Goal: Transaction & Acquisition: Book appointment/travel/reservation

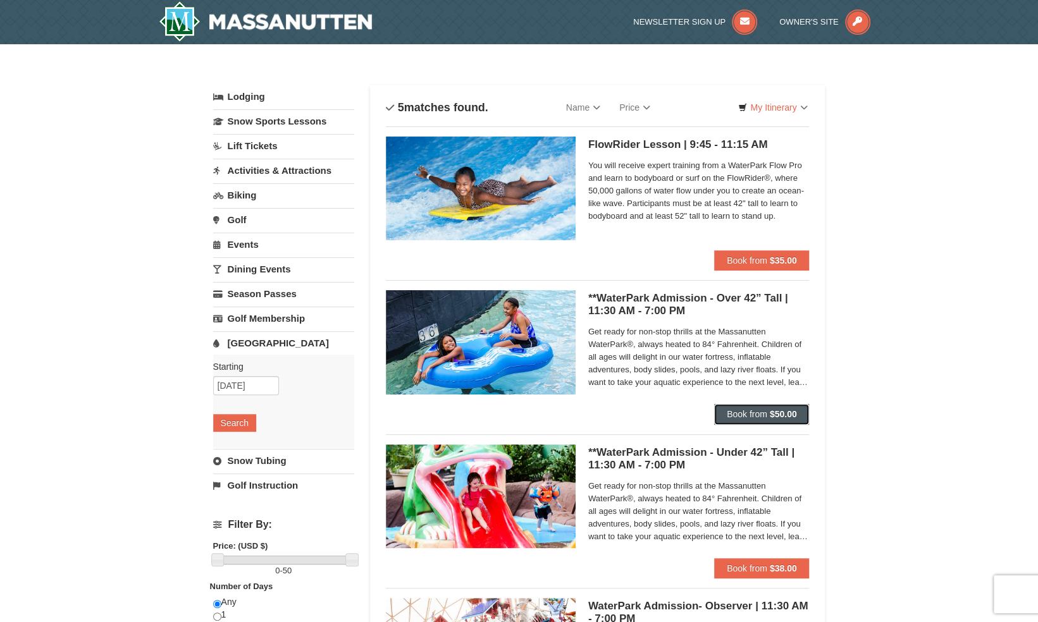
click at [759, 414] on span "Book from" at bounding box center [747, 414] width 40 height 10
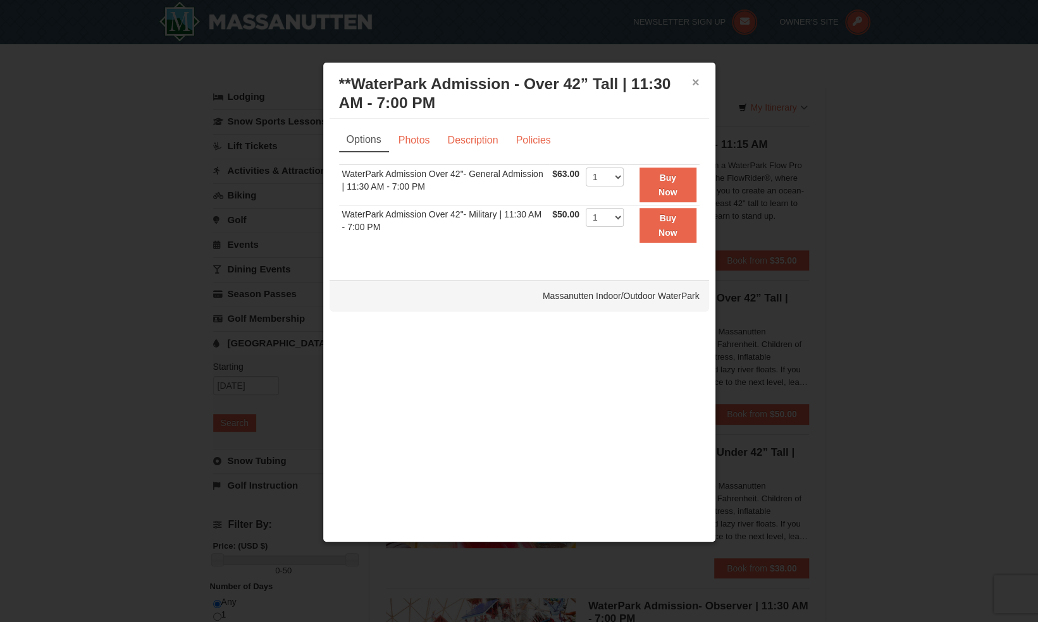
click at [695, 80] on button "×" at bounding box center [696, 82] width 8 height 13
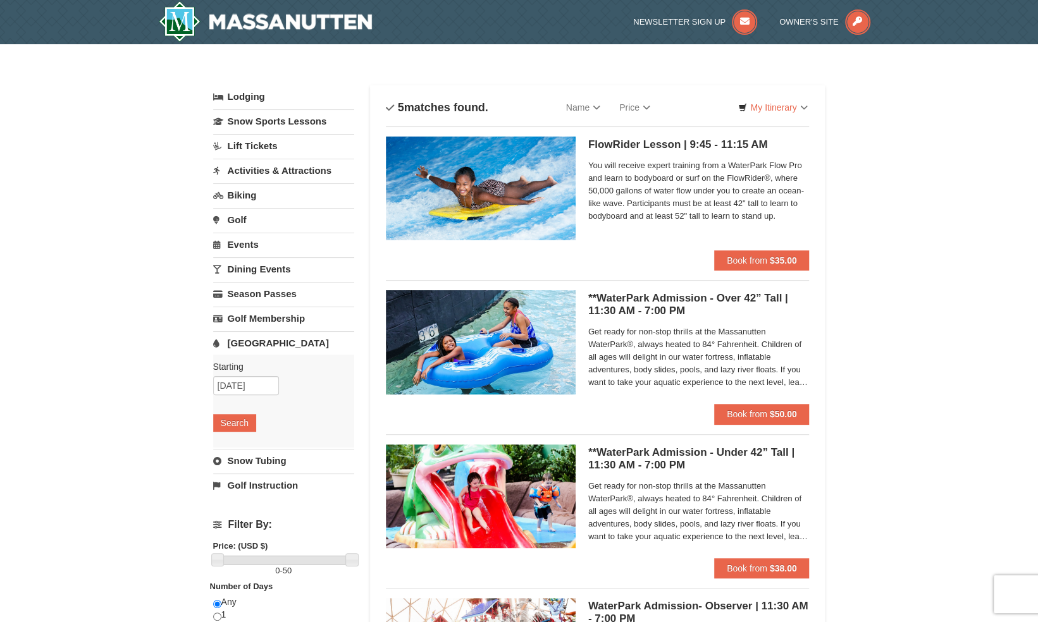
click at [258, 171] on link "Activities & Attractions" at bounding box center [283, 170] width 141 height 23
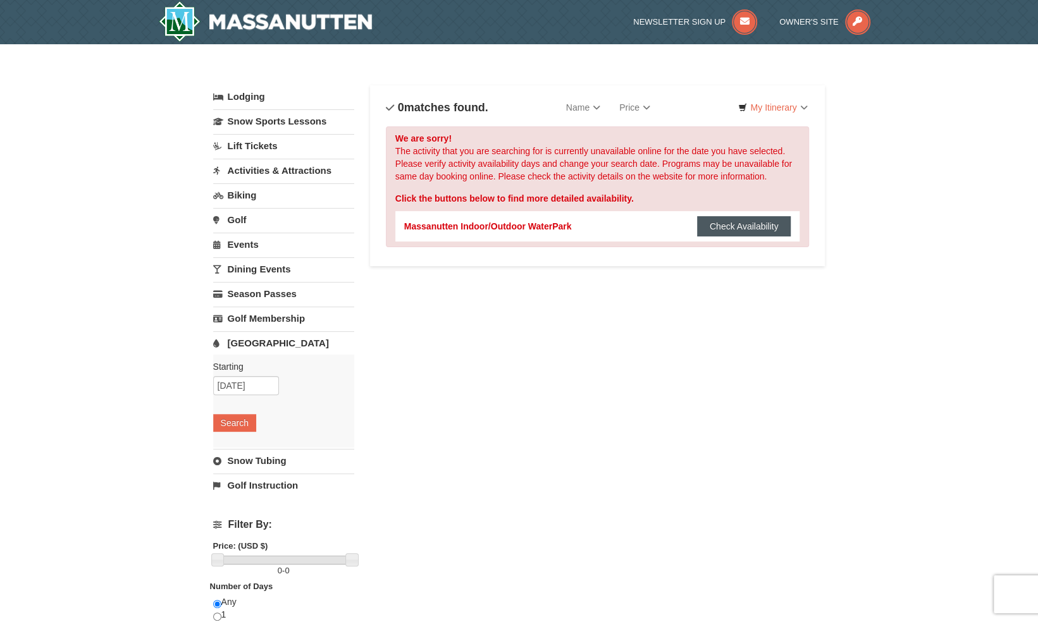
click at [741, 232] on button "Check Availability" at bounding box center [744, 226] width 94 height 20
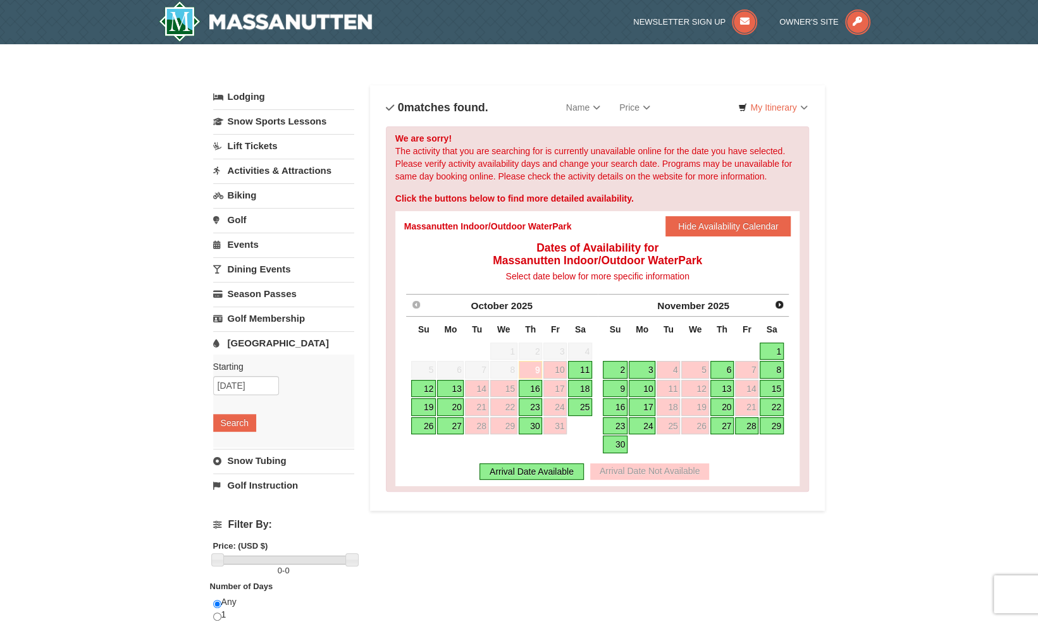
click at [908, 128] on div "× Categories List Filter My Itinerary Questions? 1-540-289-9441 Lodging Arrival…" at bounding box center [519, 416] width 1038 height 745
click at [534, 366] on link "9" at bounding box center [531, 370] width 24 height 18
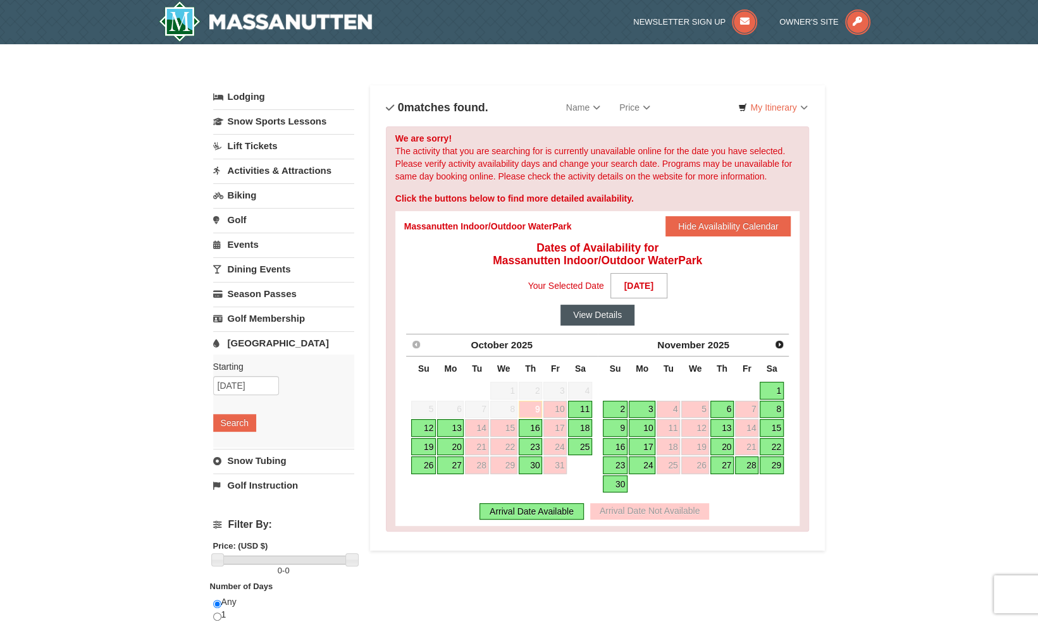
click at [597, 315] on button "View Details" at bounding box center [597, 315] width 74 height 20
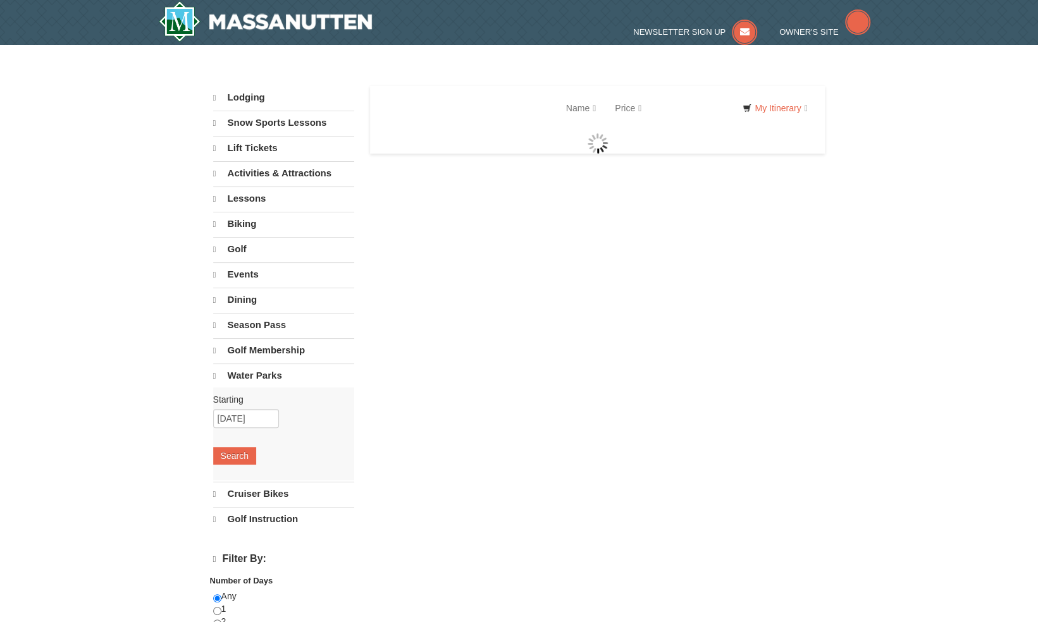
select select "10"
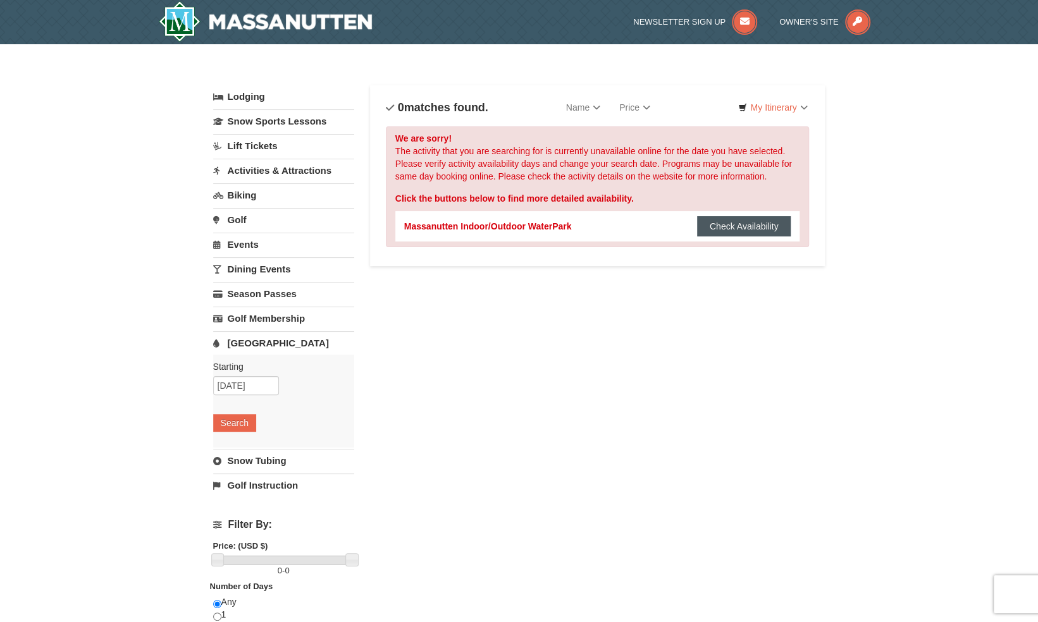
click at [757, 227] on button "Check Availability" at bounding box center [744, 226] width 94 height 20
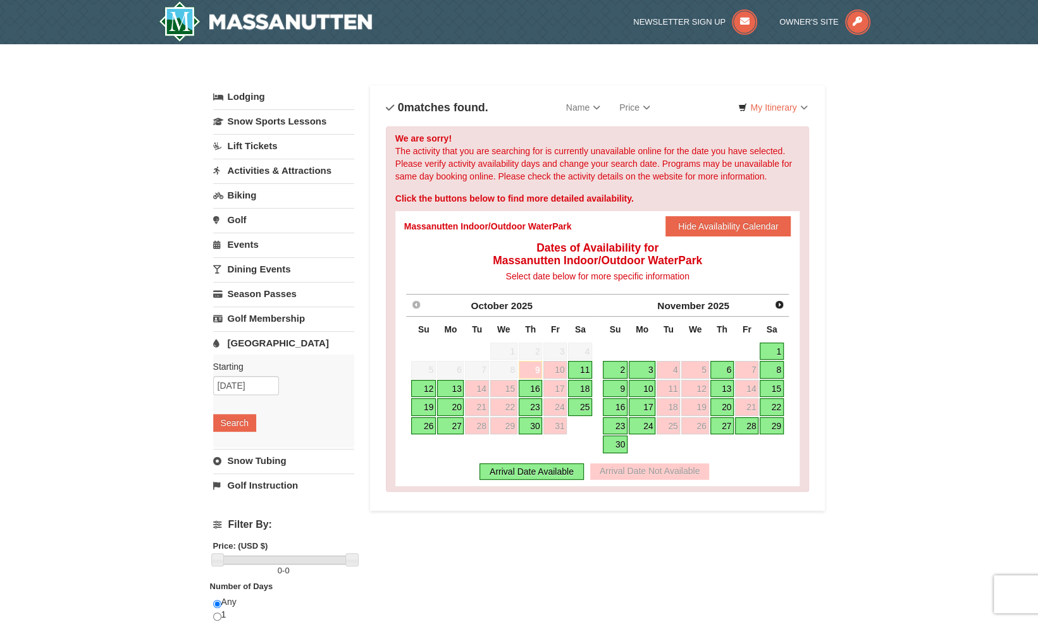
click at [881, 145] on div "× Categories List Filter My Itinerary Questions? [PHONE_NUMBER] Lodging Arrival…" at bounding box center [519, 416] width 1038 height 745
